Goal: Information Seeking & Learning: Learn about a topic

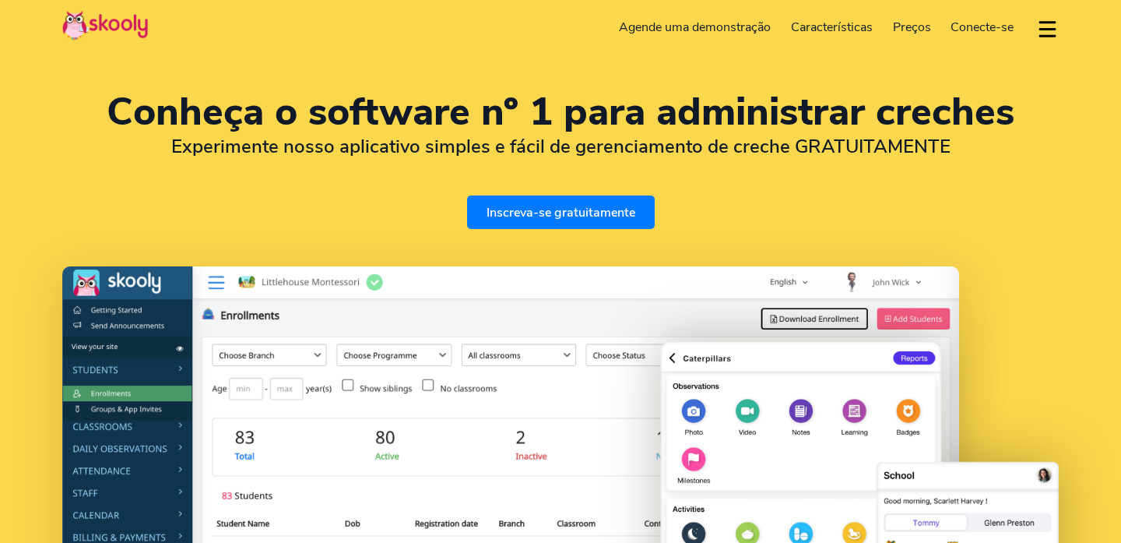
select select "pt"
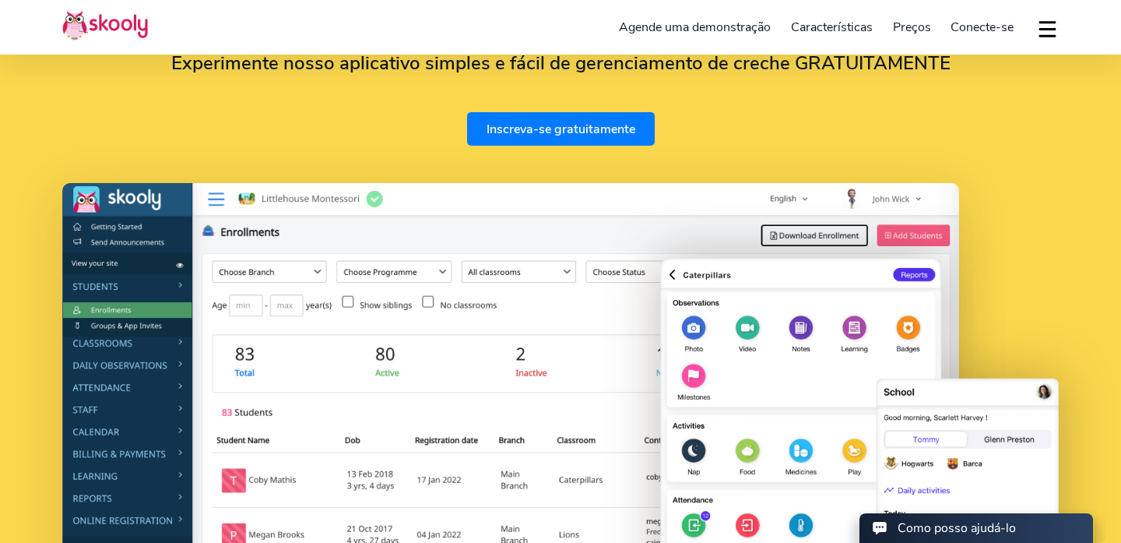
select select "55"
select select "[GEOGRAPHIC_DATA]"
select select "America/Rio_Branco"
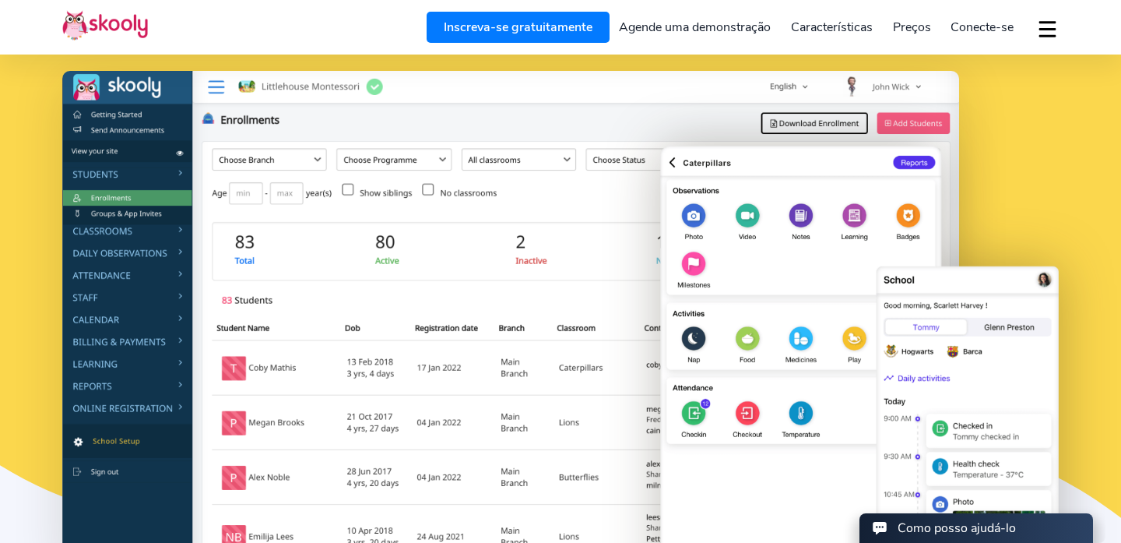
scroll to position [182, 0]
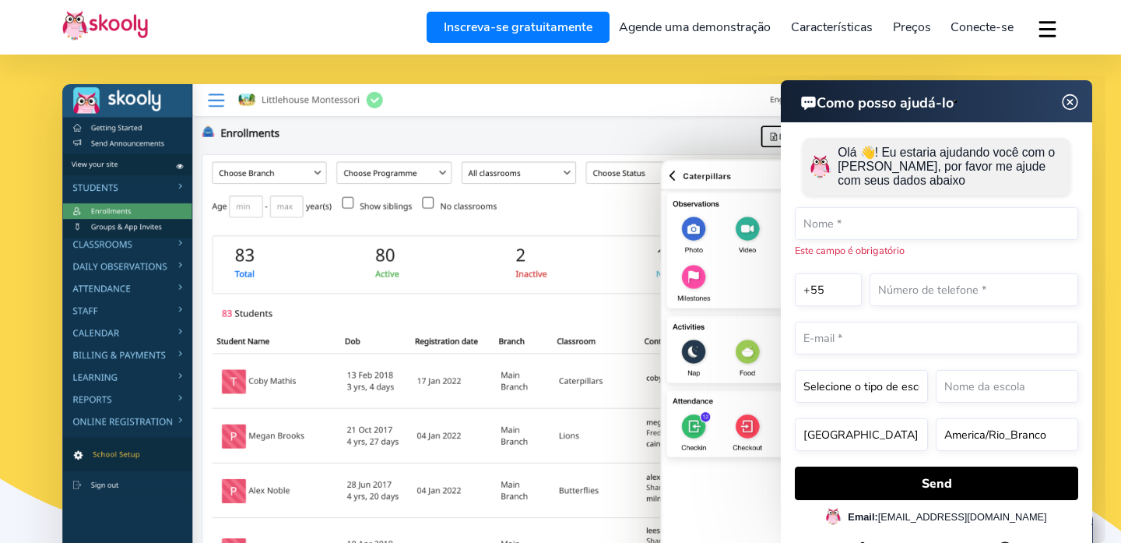
click at [1065, 100] on img at bounding box center [1071, 102] width 30 height 19
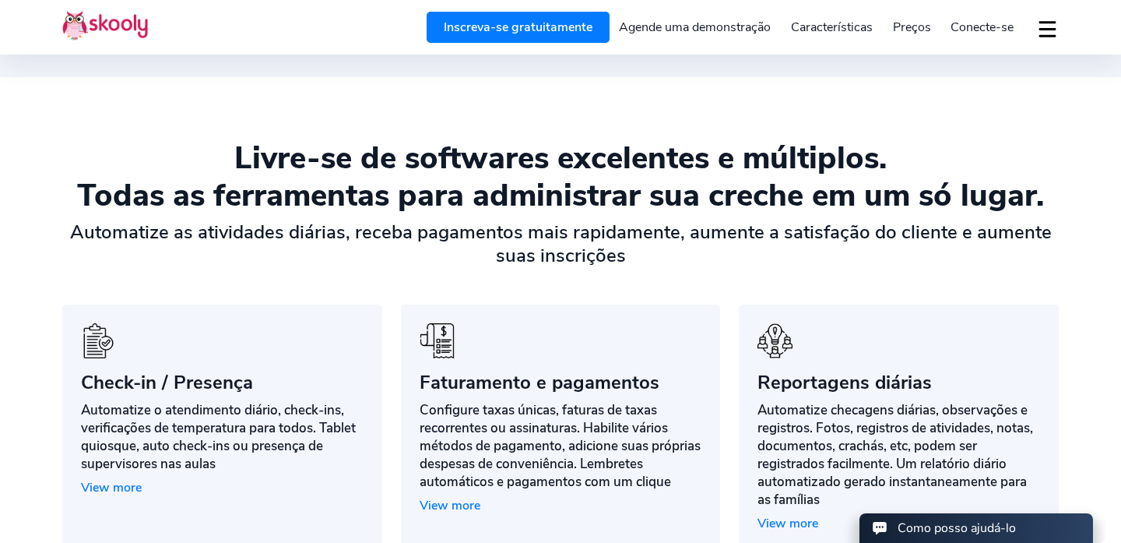
scroll to position [1050, 0]
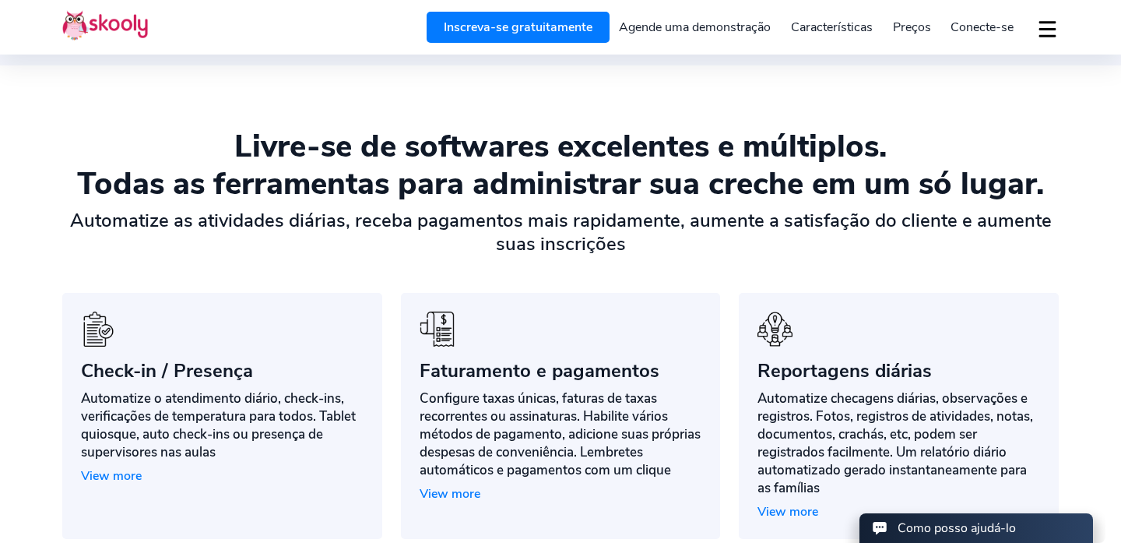
click at [909, 31] on span "Preços" at bounding box center [912, 27] width 38 height 17
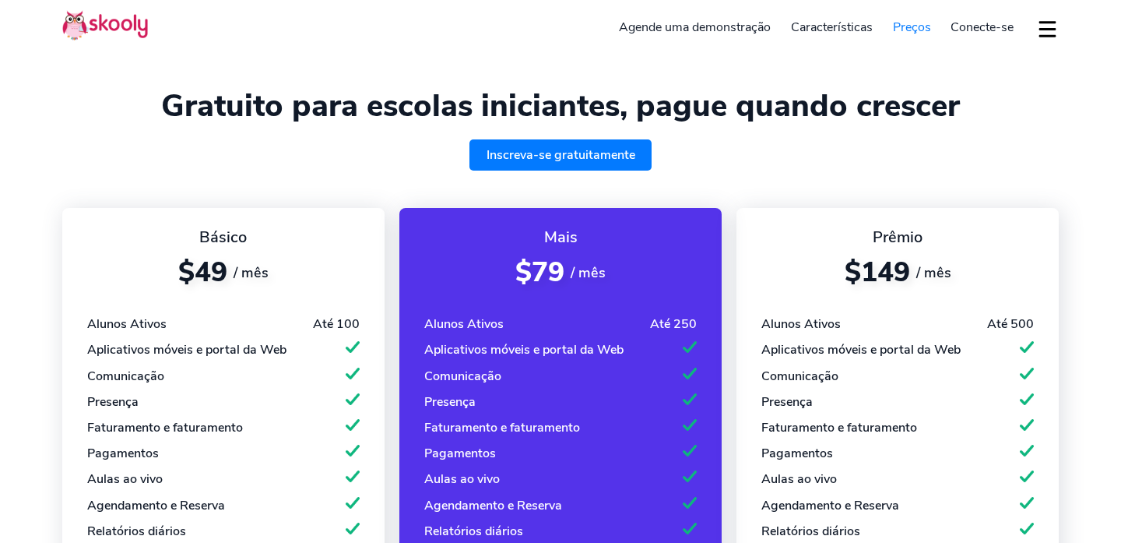
select select "pt"
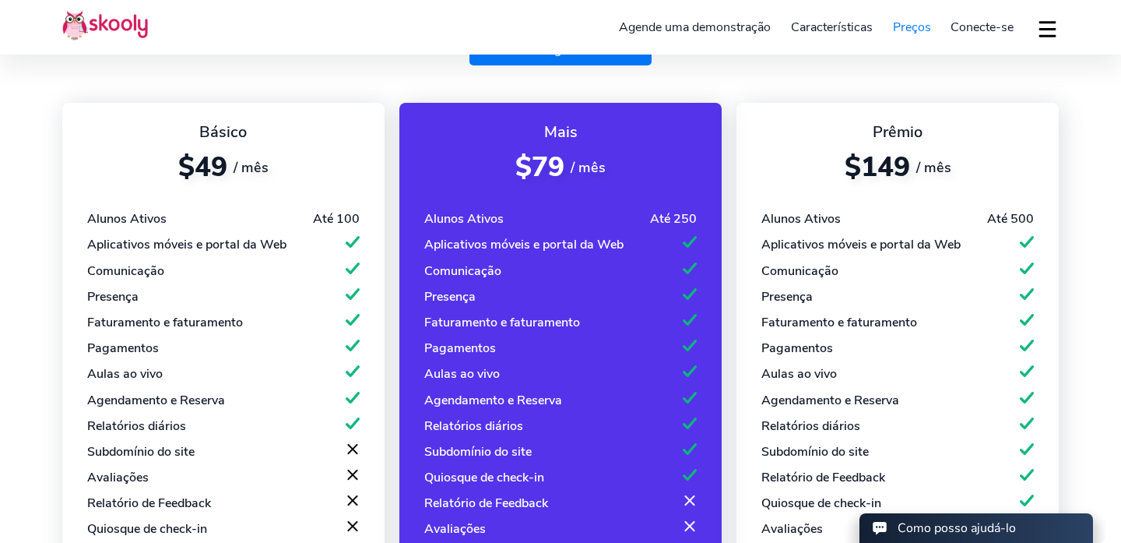
select select "55"
select select "[GEOGRAPHIC_DATA]"
select select "America/Rio_Branco"
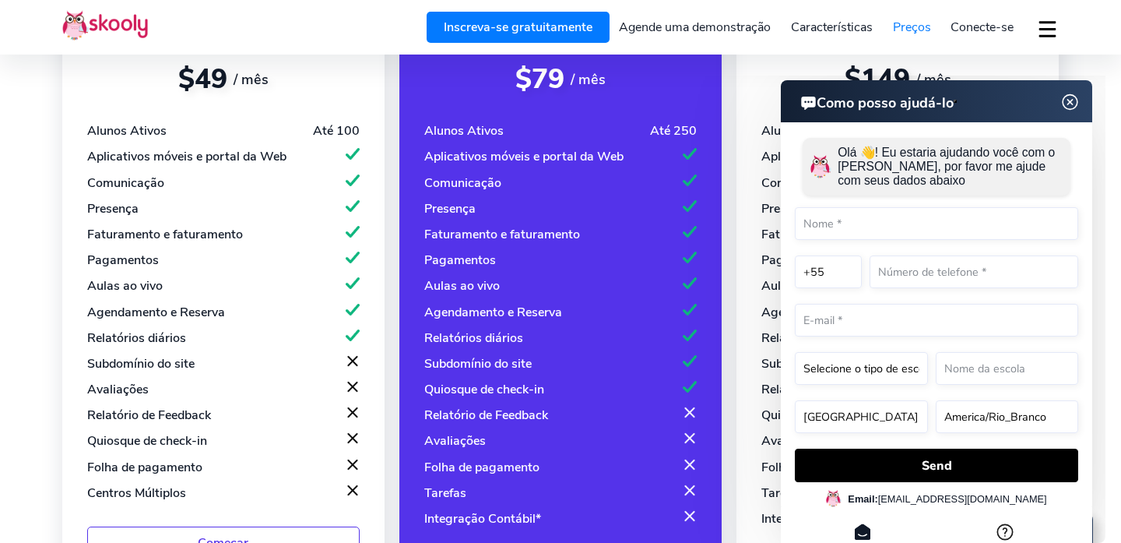
scroll to position [194, 0]
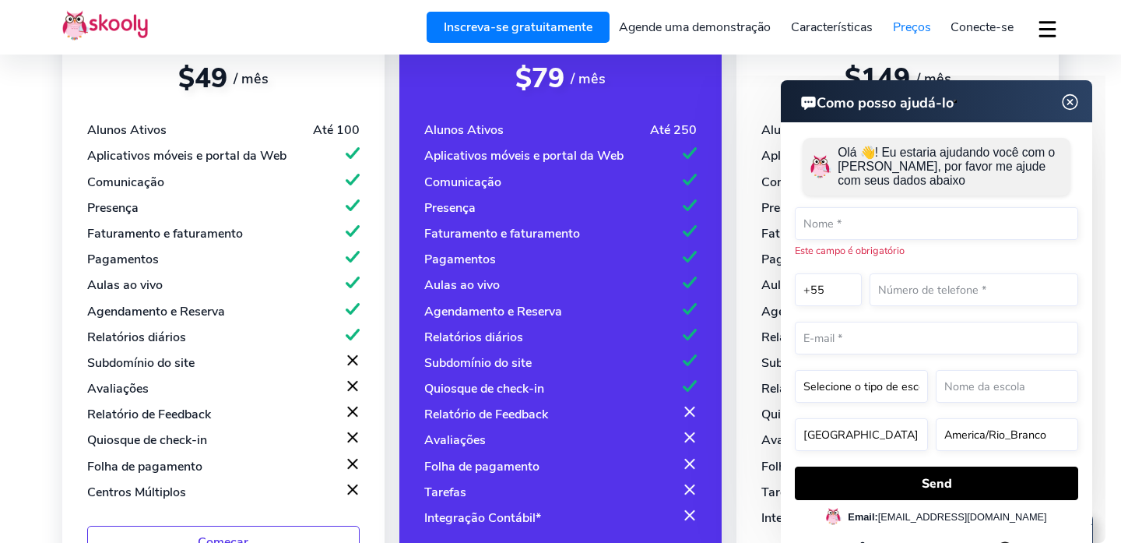
click at [1076, 104] on img at bounding box center [1071, 102] width 30 height 19
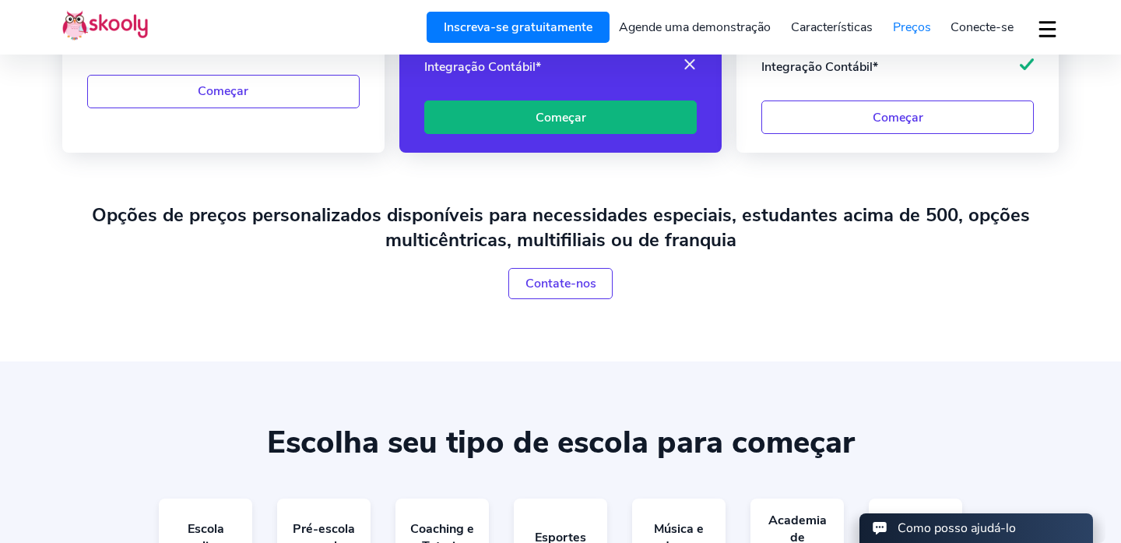
scroll to position [0, 0]
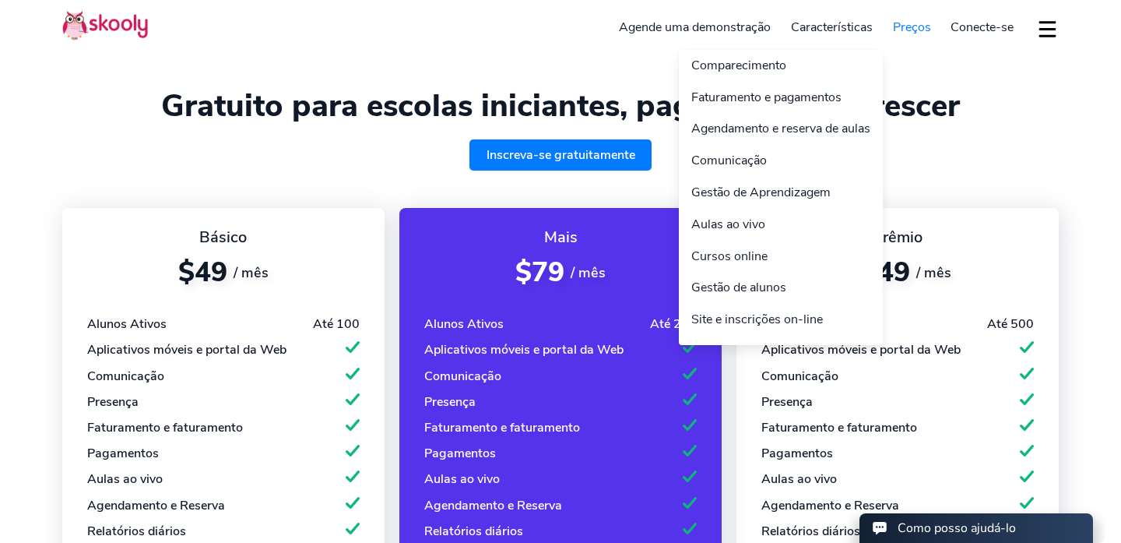
click at [831, 32] on link "Características" at bounding box center [832, 27] width 102 height 25
click at [778, 64] on link "Comparecimento" at bounding box center [781, 66] width 204 height 32
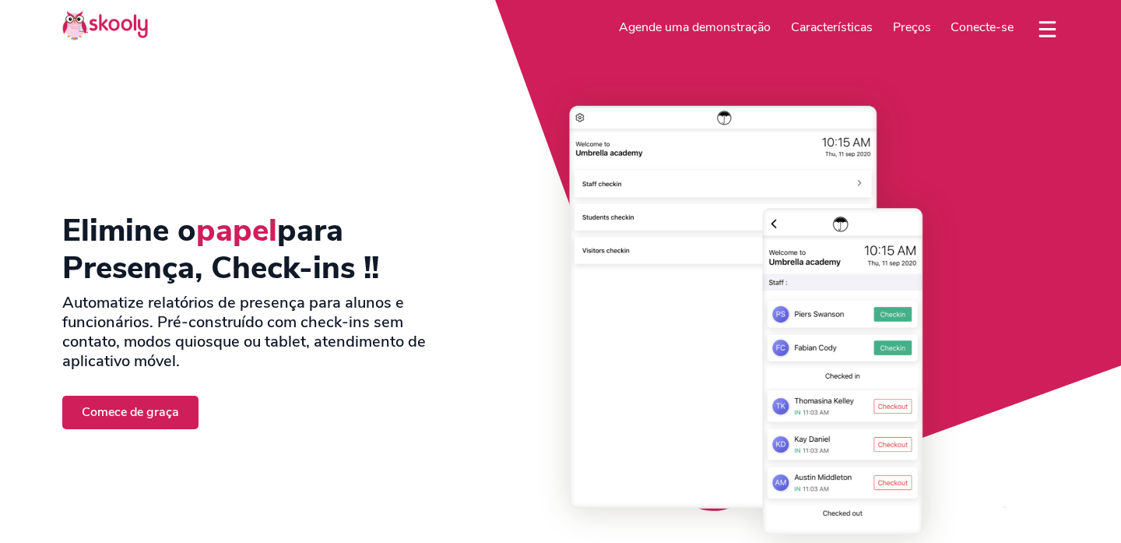
select select "pt"
select select "55"
select select "[GEOGRAPHIC_DATA]"
select select "America/Rio_Branco"
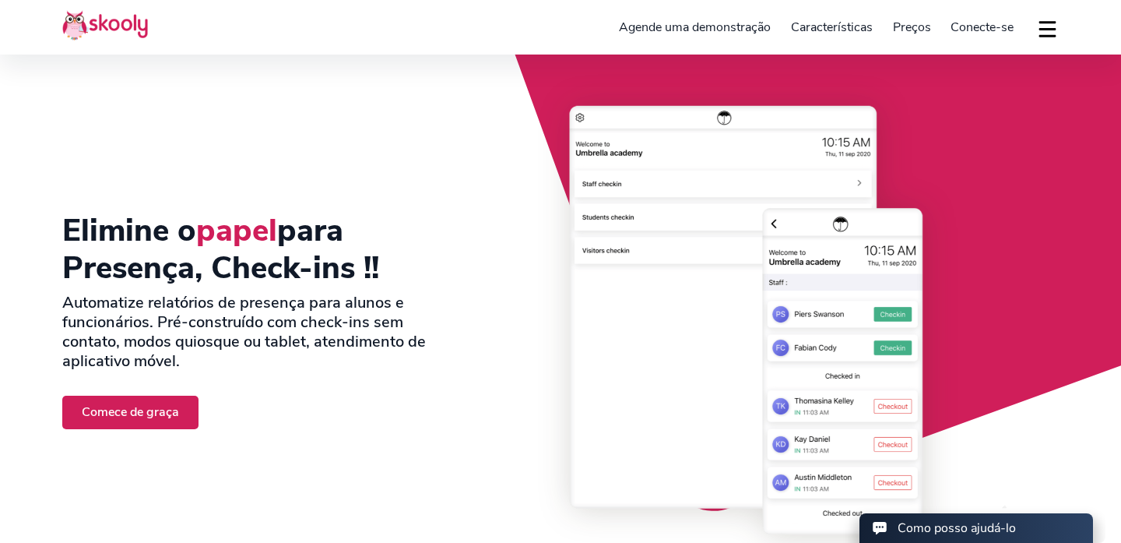
scroll to position [127, 0]
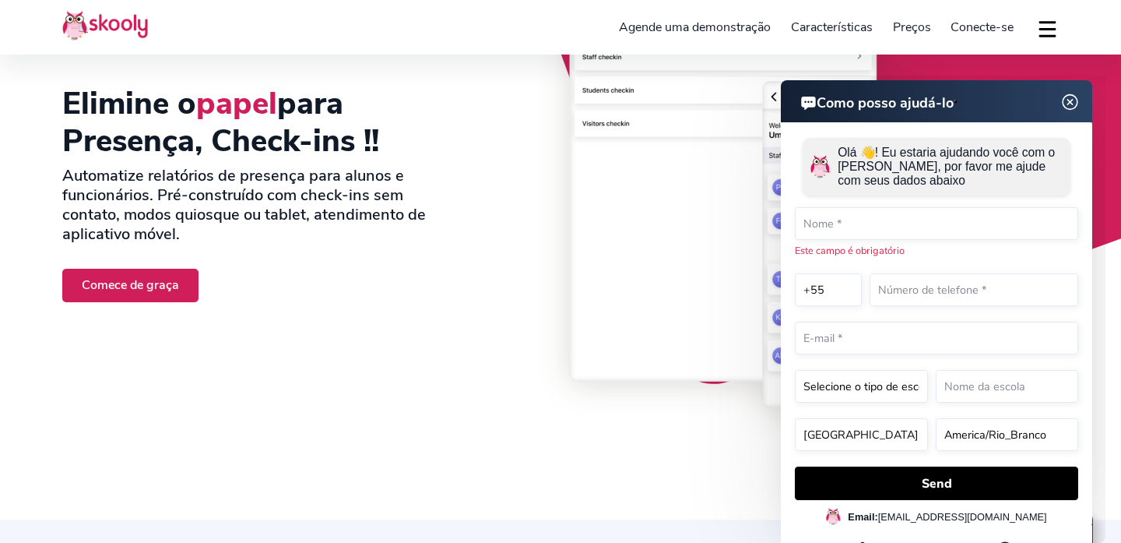
click at [1074, 98] on img at bounding box center [1071, 102] width 30 height 19
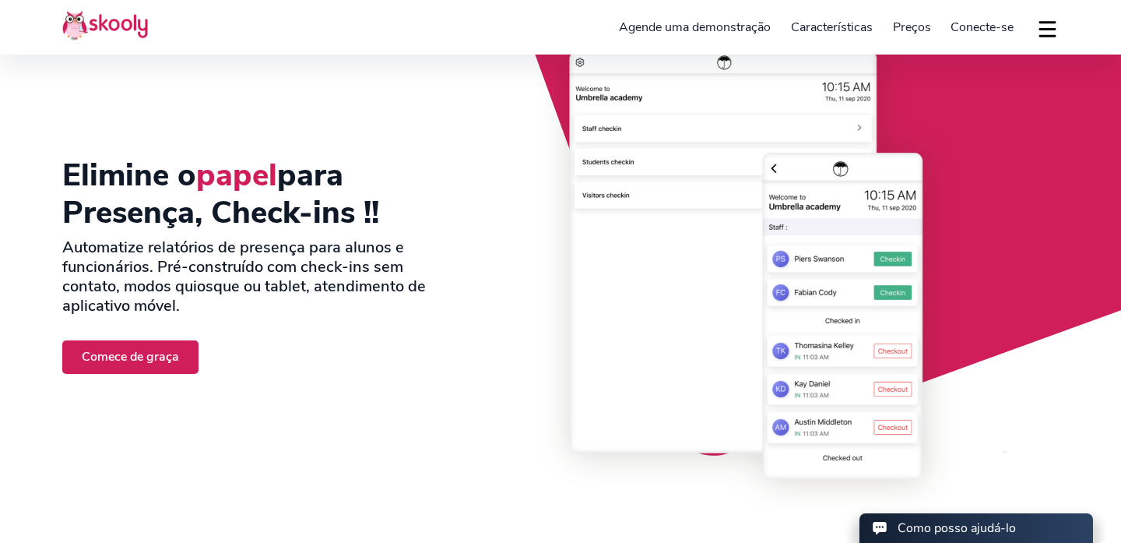
scroll to position [0, 0]
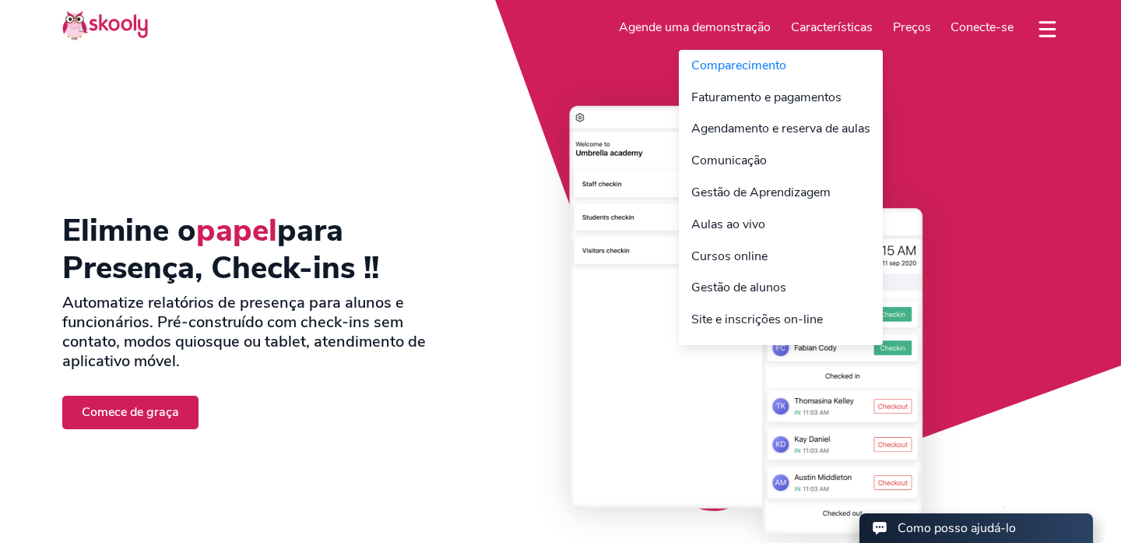
click at [847, 29] on link "Características" at bounding box center [832, 27] width 102 height 25
click at [806, 98] on link "Faturamento e pagamentos" at bounding box center [781, 98] width 204 height 32
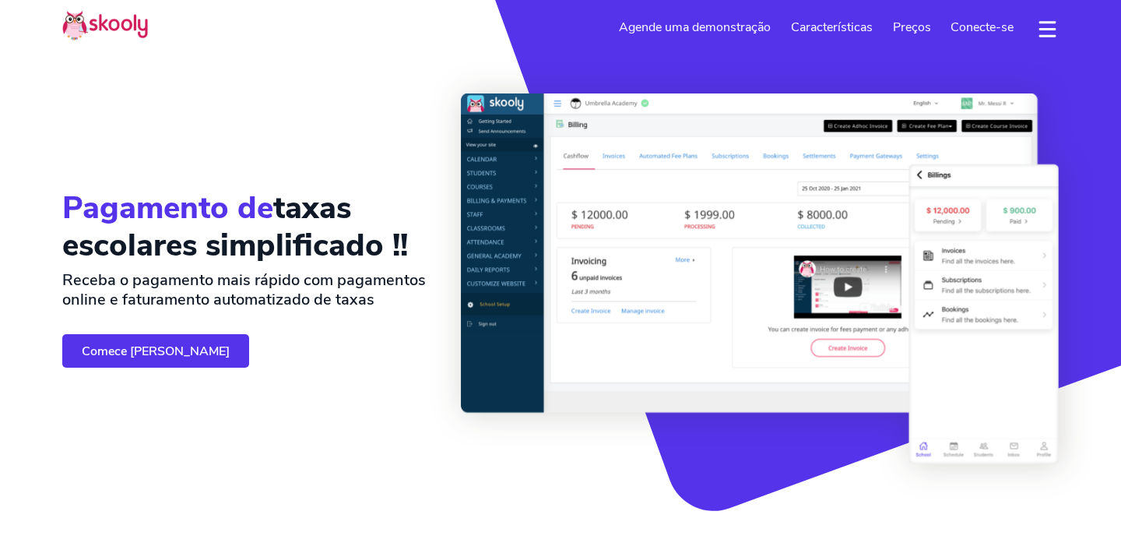
select select "pt"
select select "55"
select select "[GEOGRAPHIC_DATA]"
select select "America/Rio_Branco"
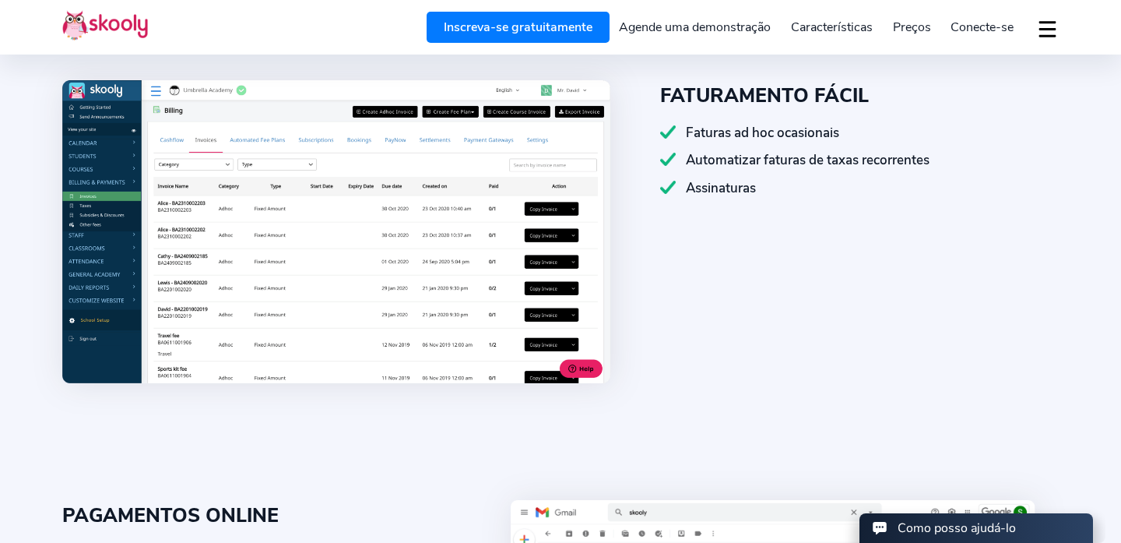
scroll to position [645, 0]
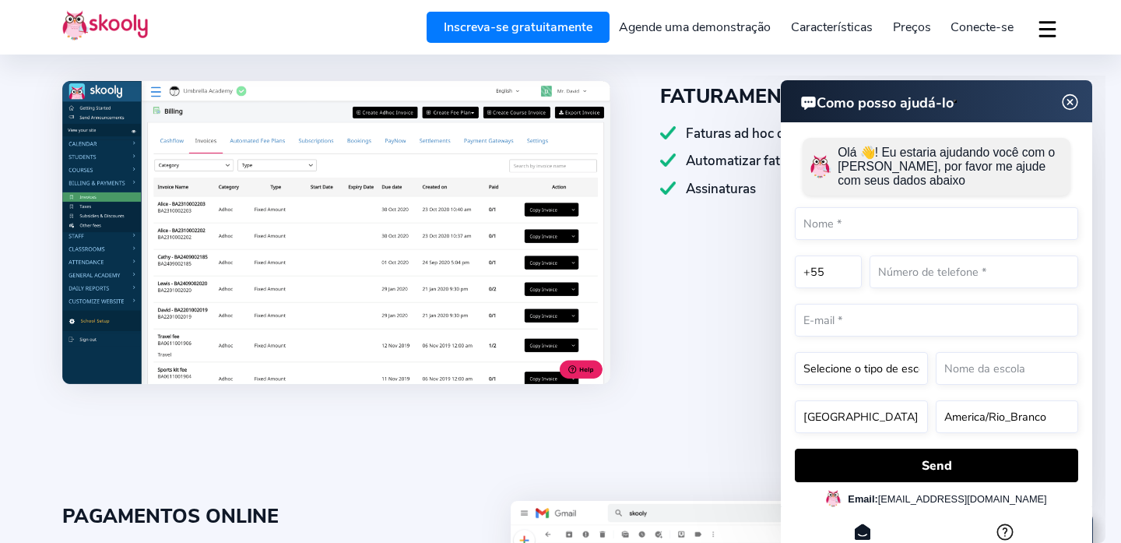
click at [1067, 104] on img at bounding box center [1071, 102] width 30 height 19
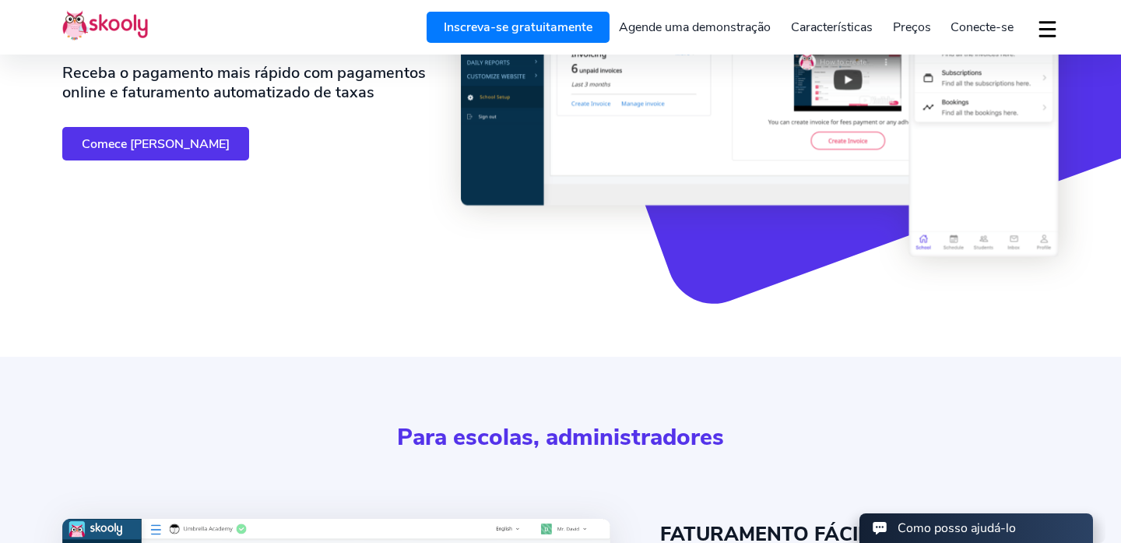
scroll to position [0, 0]
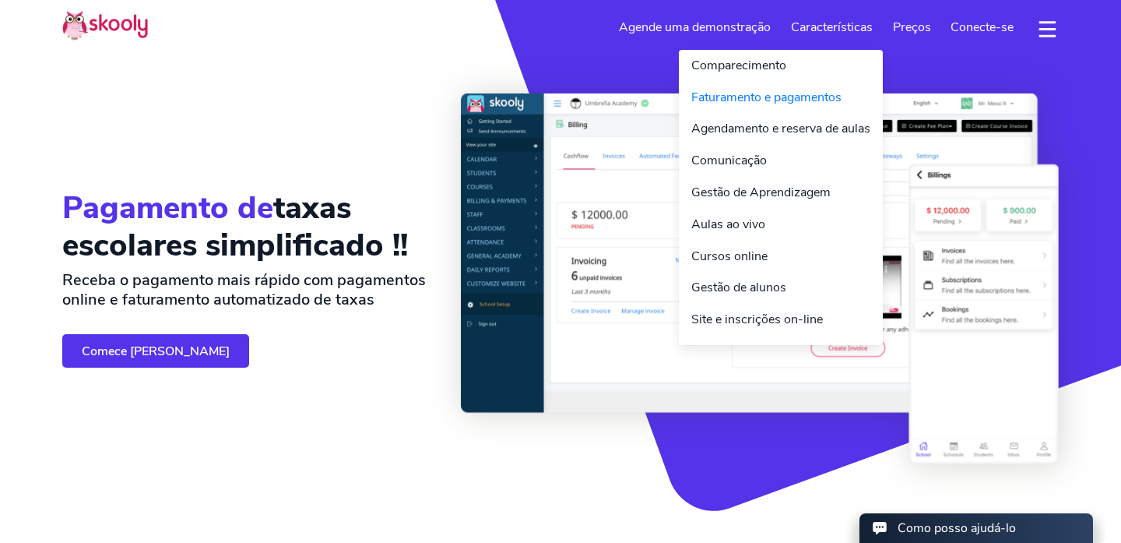
click at [823, 34] on link "Características" at bounding box center [832, 27] width 102 height 25
click at [757, 156] on link "Comunicação" at bounding box center [781, 161] width 204 height 32
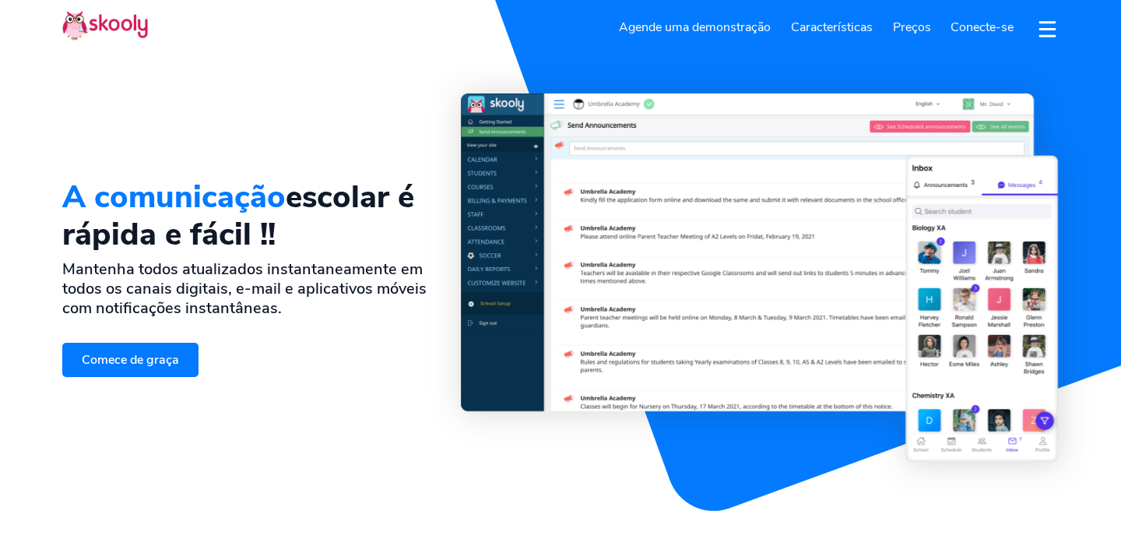
select select "pt"
select select "55"
select select "[GEOGRAPHIC_DATA]"
select select "America/Rio_Branco"
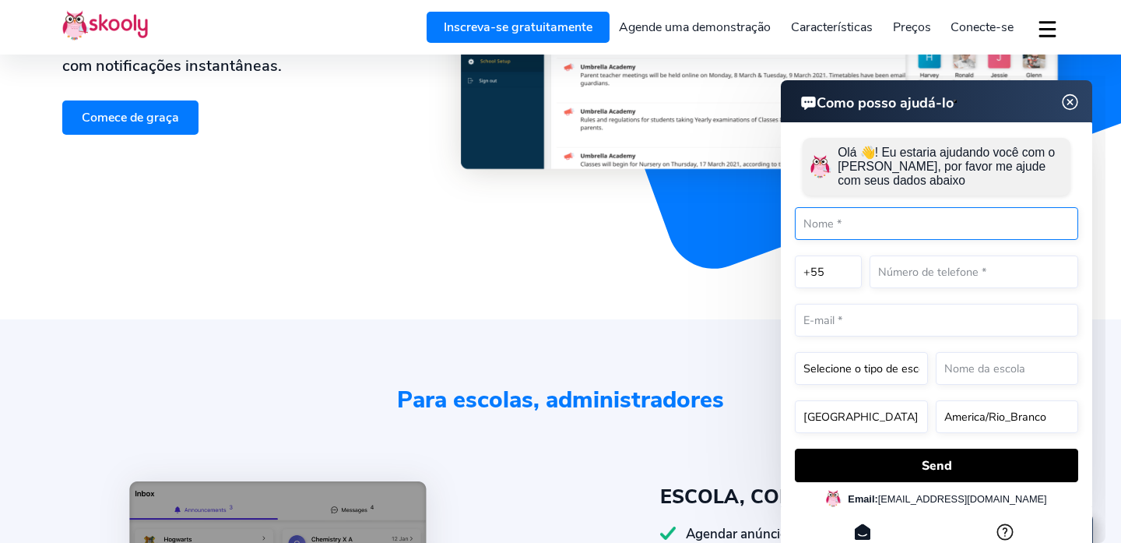
scroll to position [250, 0]
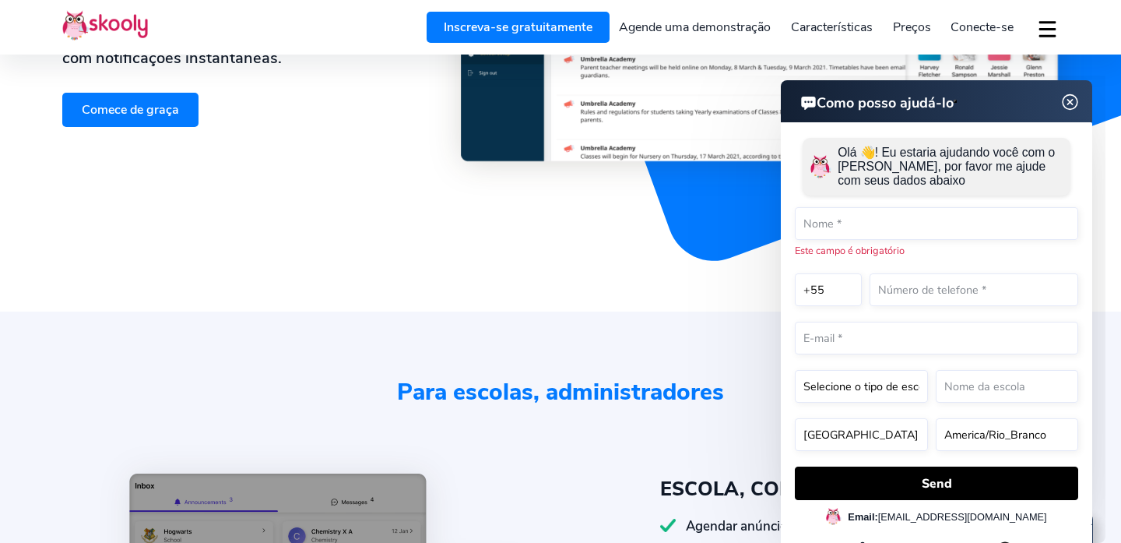
click at [1068, 103] on img at bounding box center [1071, 102] width 30 height 19
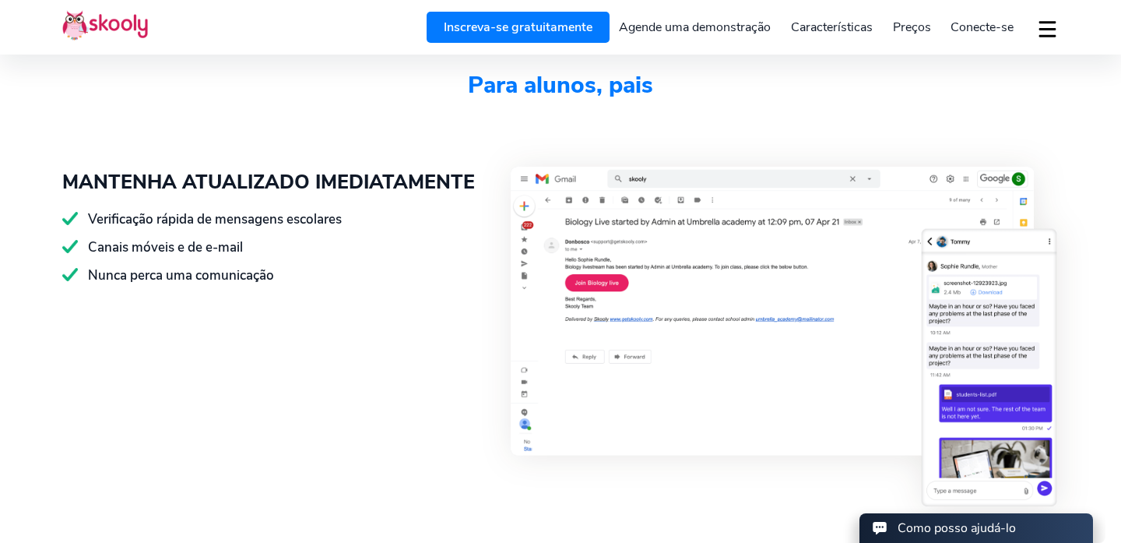
scroll to position [2706, 0]
